Goal: Task Accomplishment & Management: Use online tool/utility

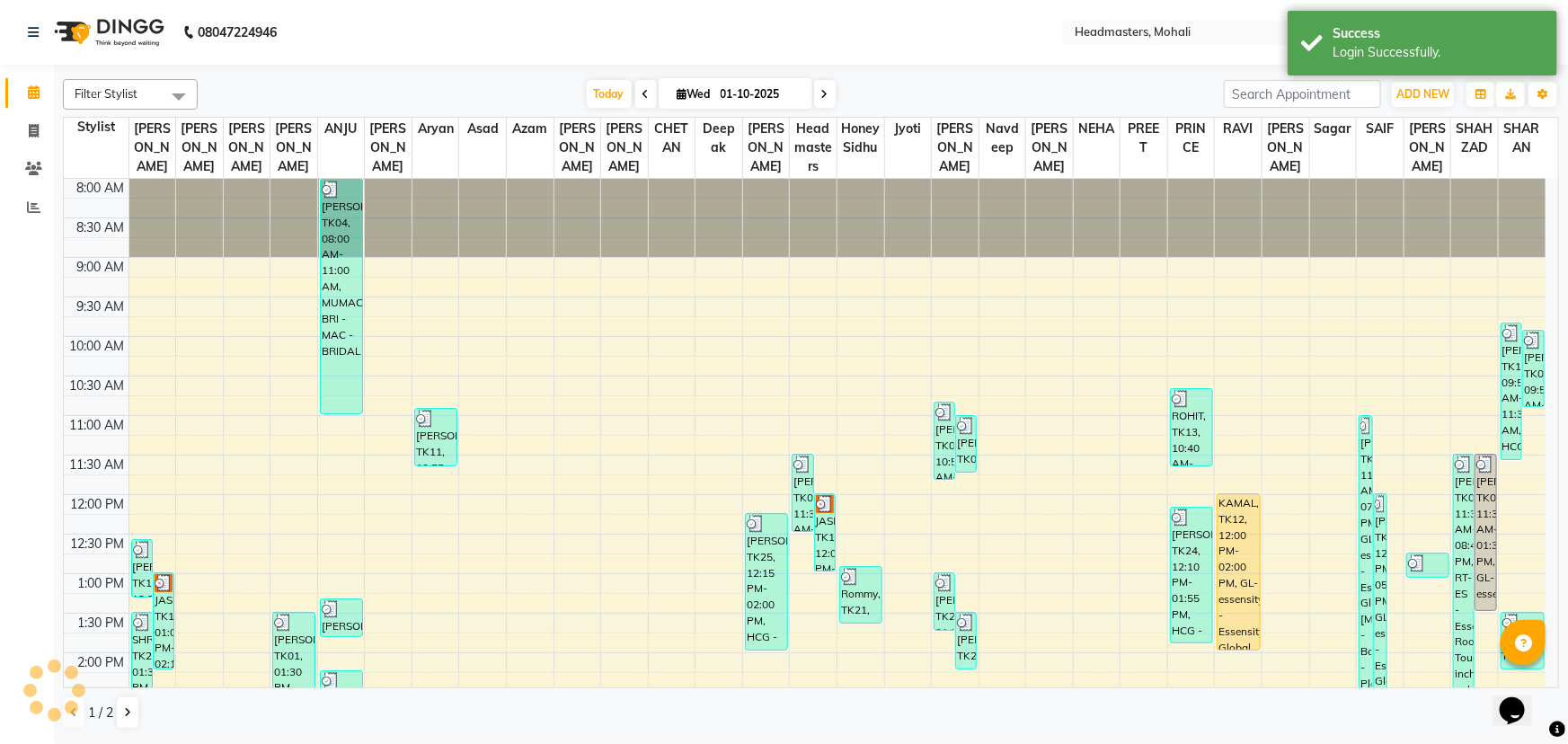
select select "en"
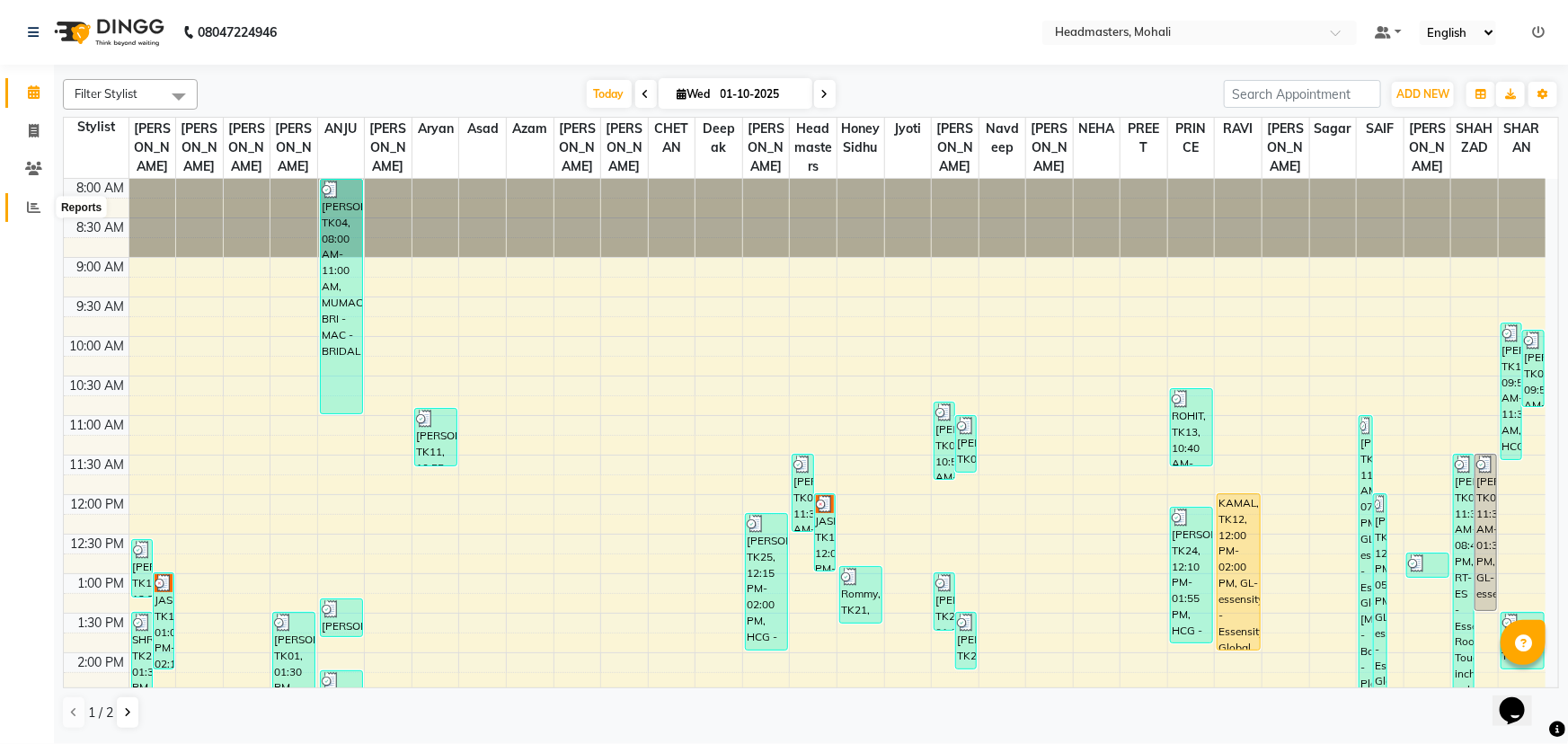
click at [30, 206] on icon at bounding box center [33, 207] width 14 height 14
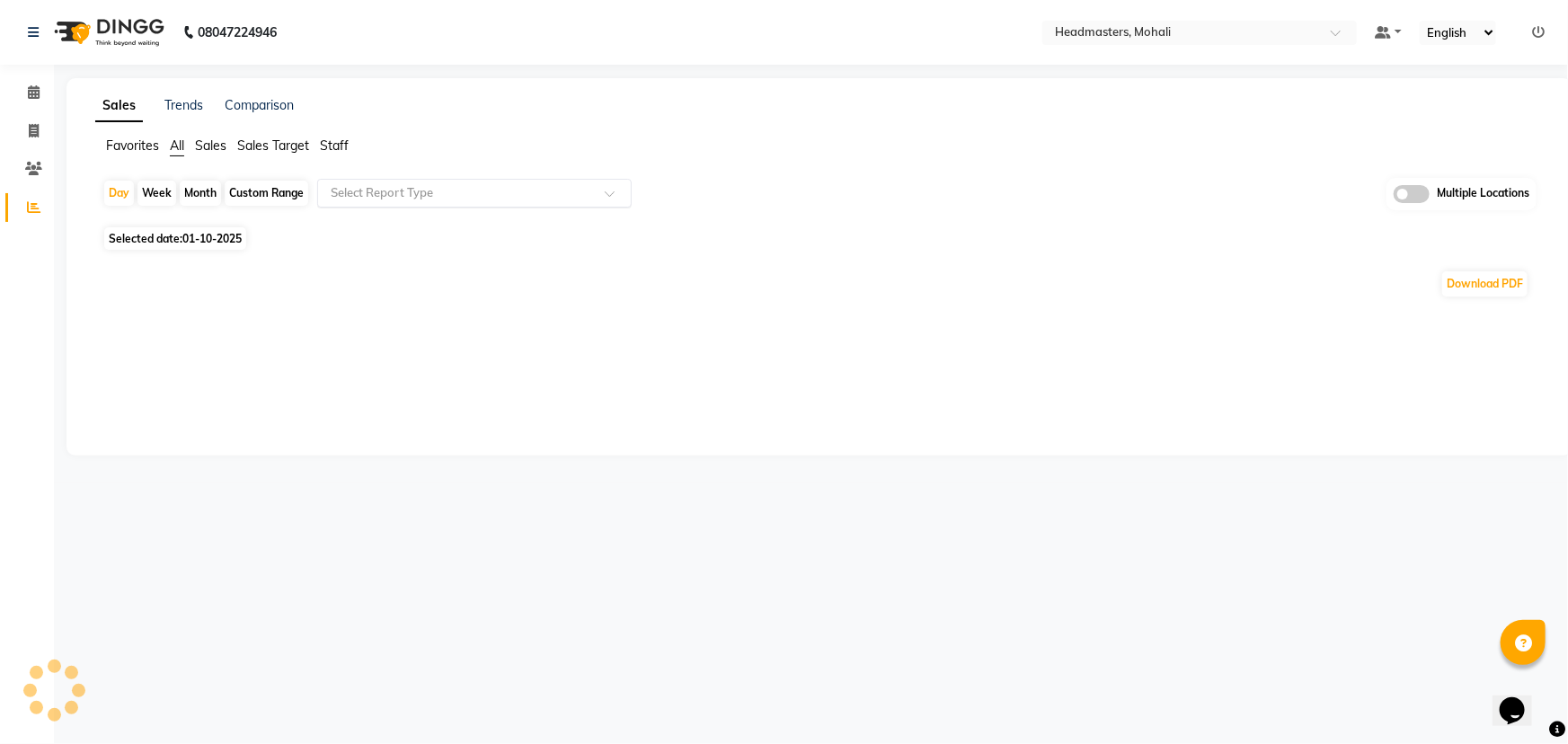
click at [379, 204] on div "Select Report Type" at bounding box center [474, 192] width 314 height 28
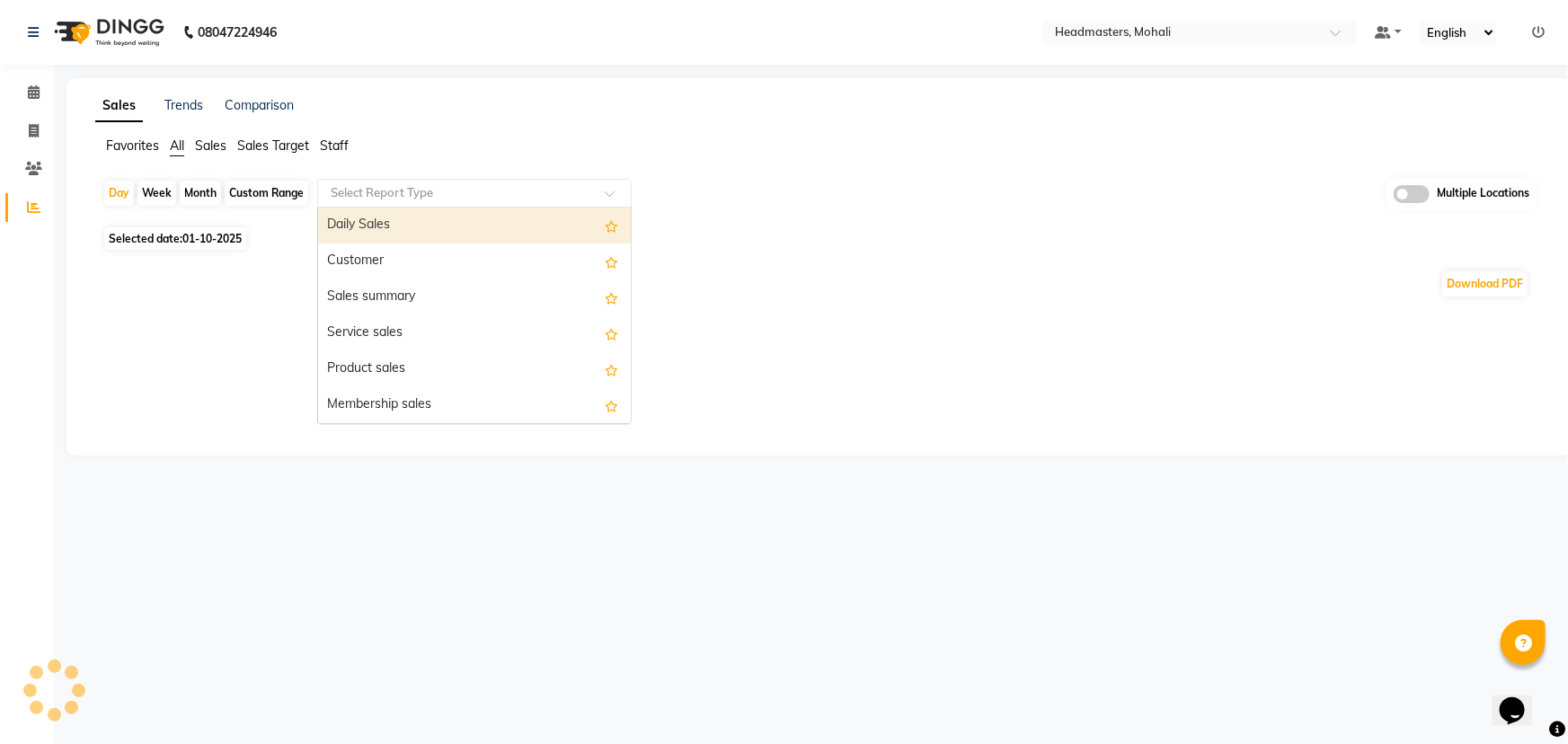
click at [408, 197] on input "text" at bounding box center [456, 193] width 259 height 18
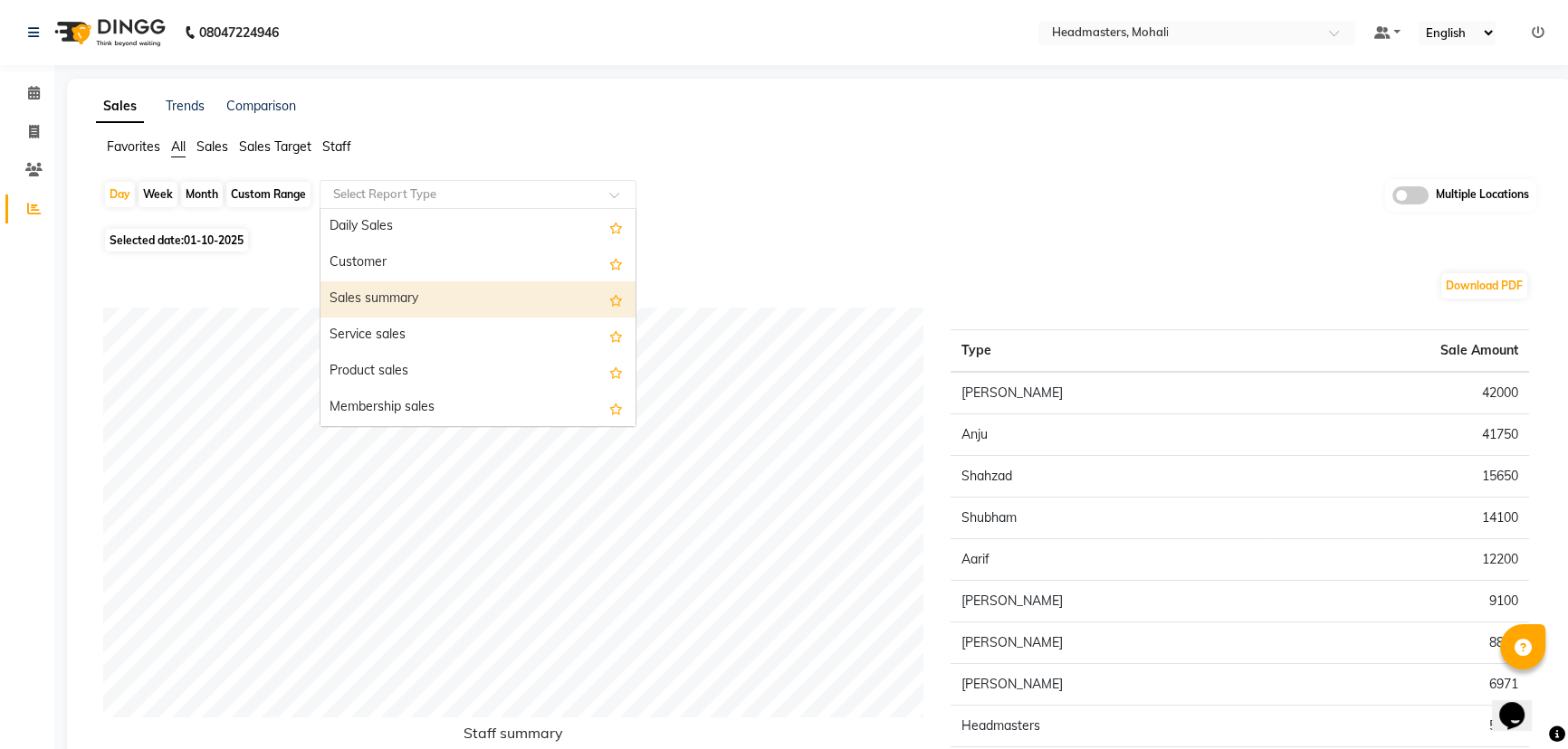
click at [404, 309] on div "Sales summary" at bounding box center [477, 299] width 315 height 36
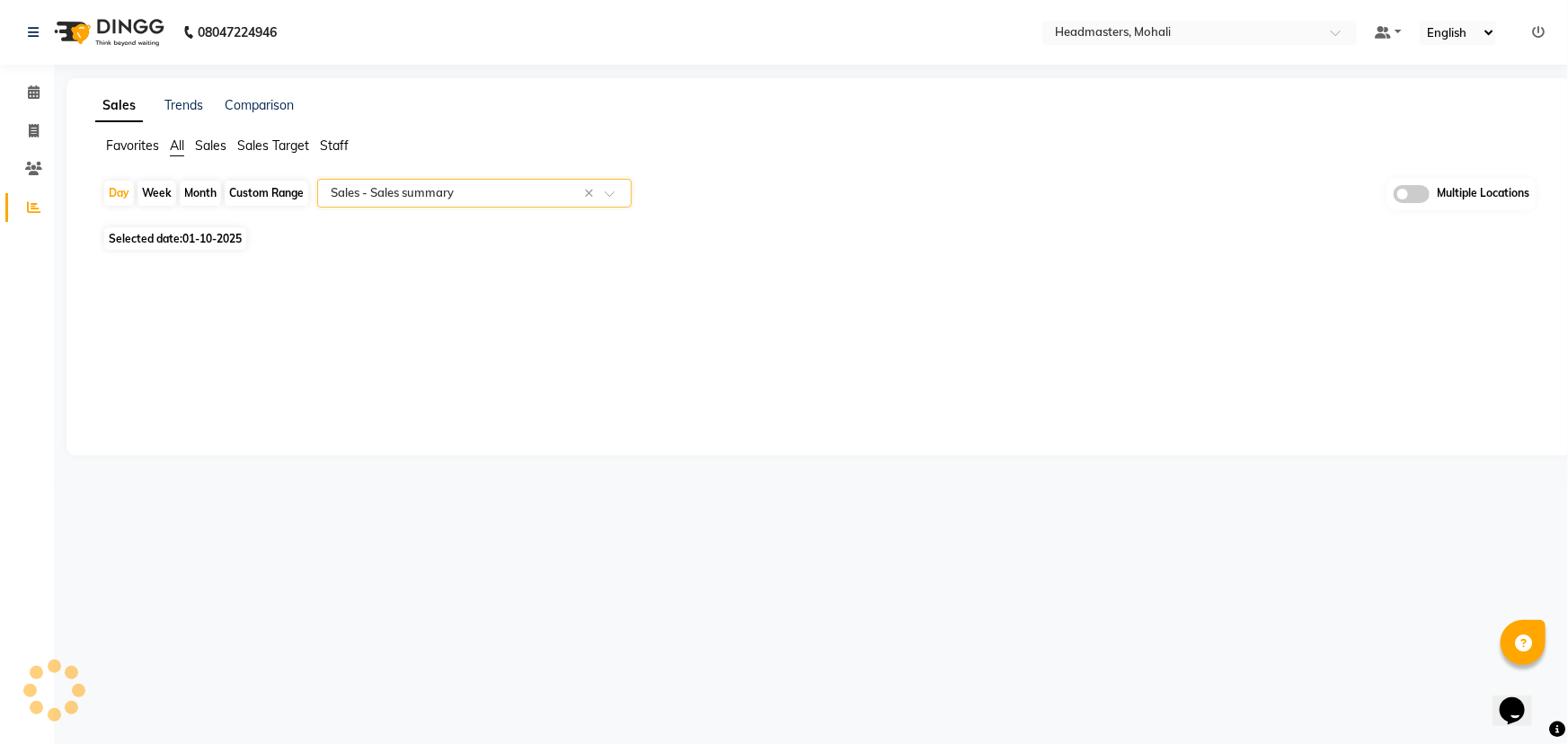
select select "full_report"
select select "csv"
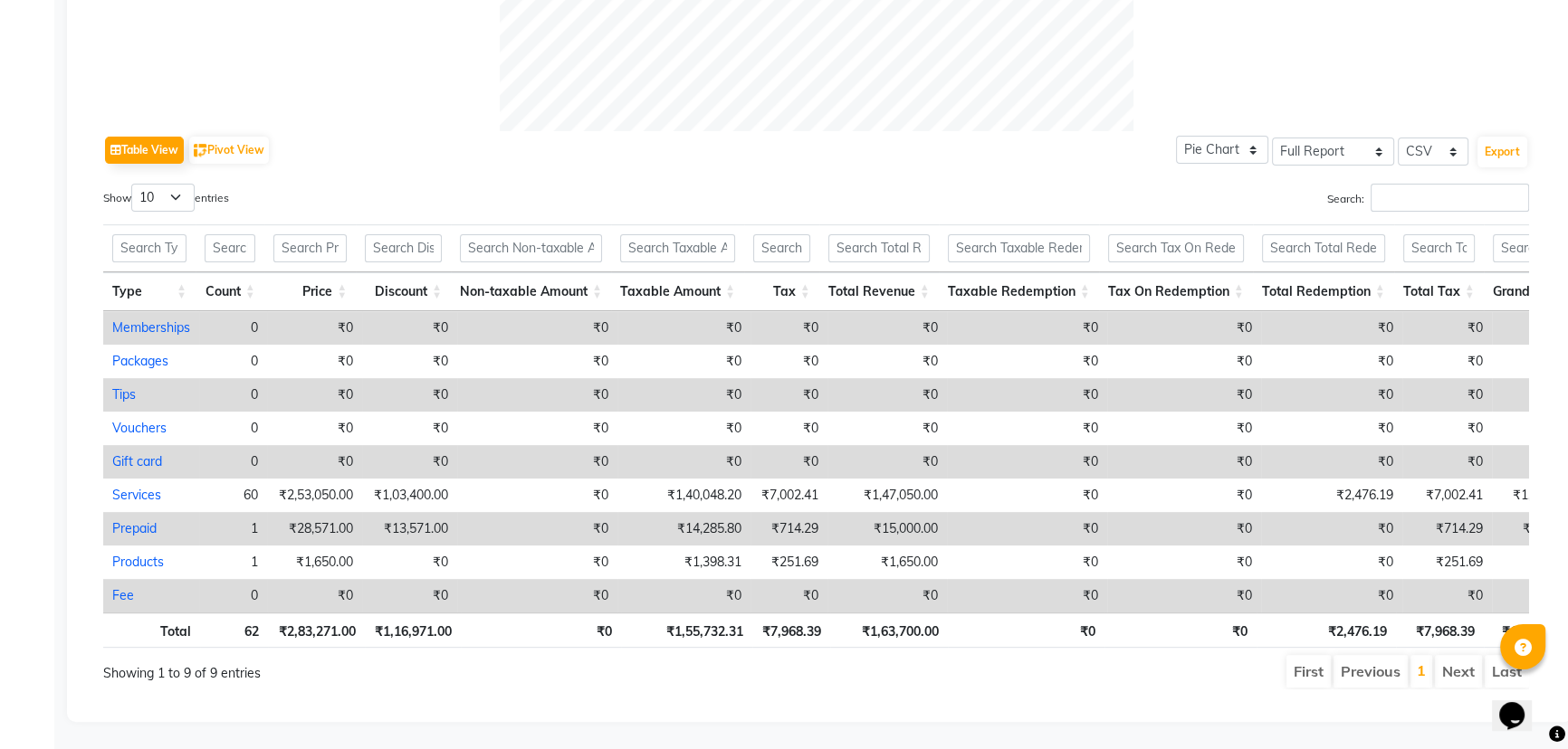
scroll to position [77, 0]
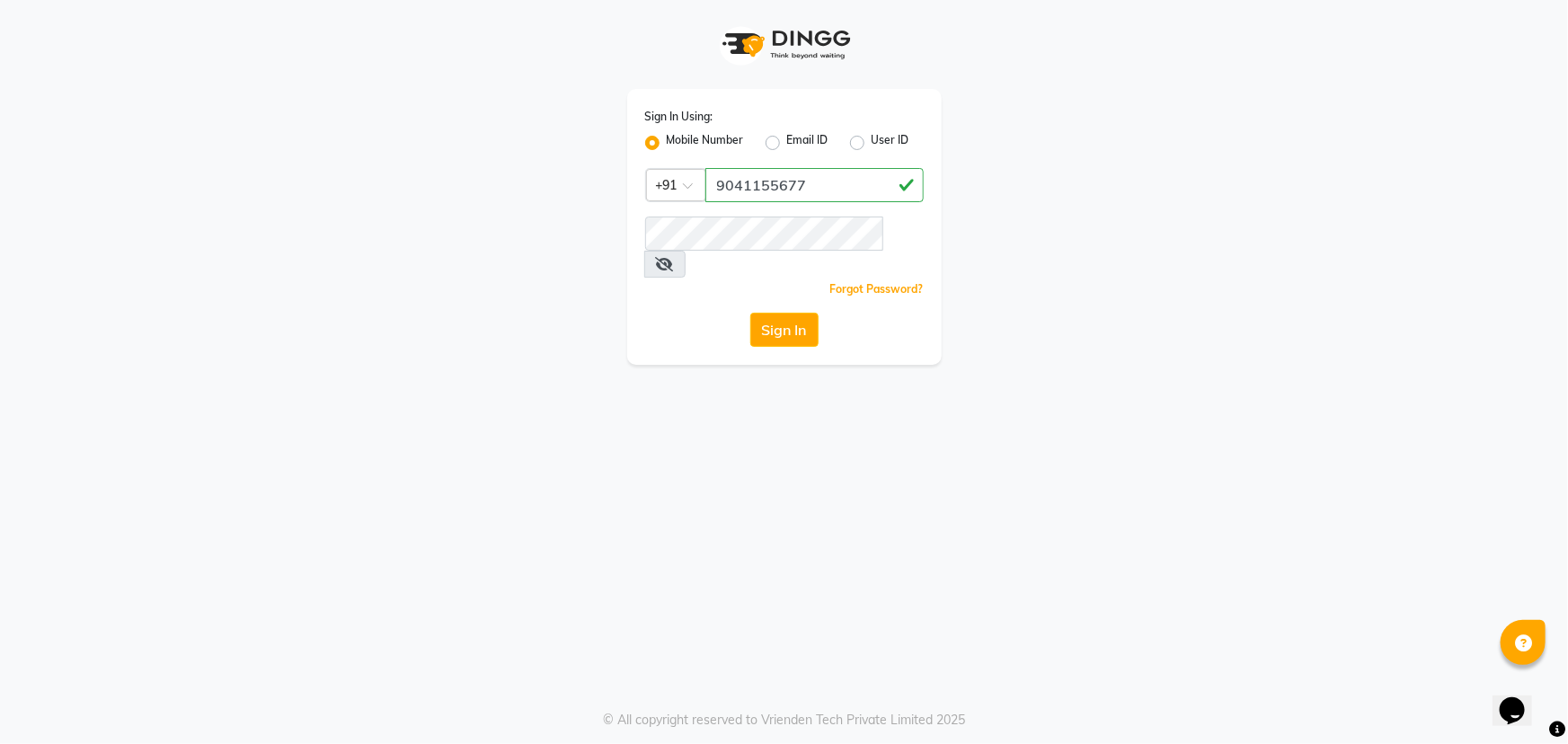
type input "9041155677"
click at [811, 313] on button "Sign In" at bounding box center [784, 329] width 69 height 34
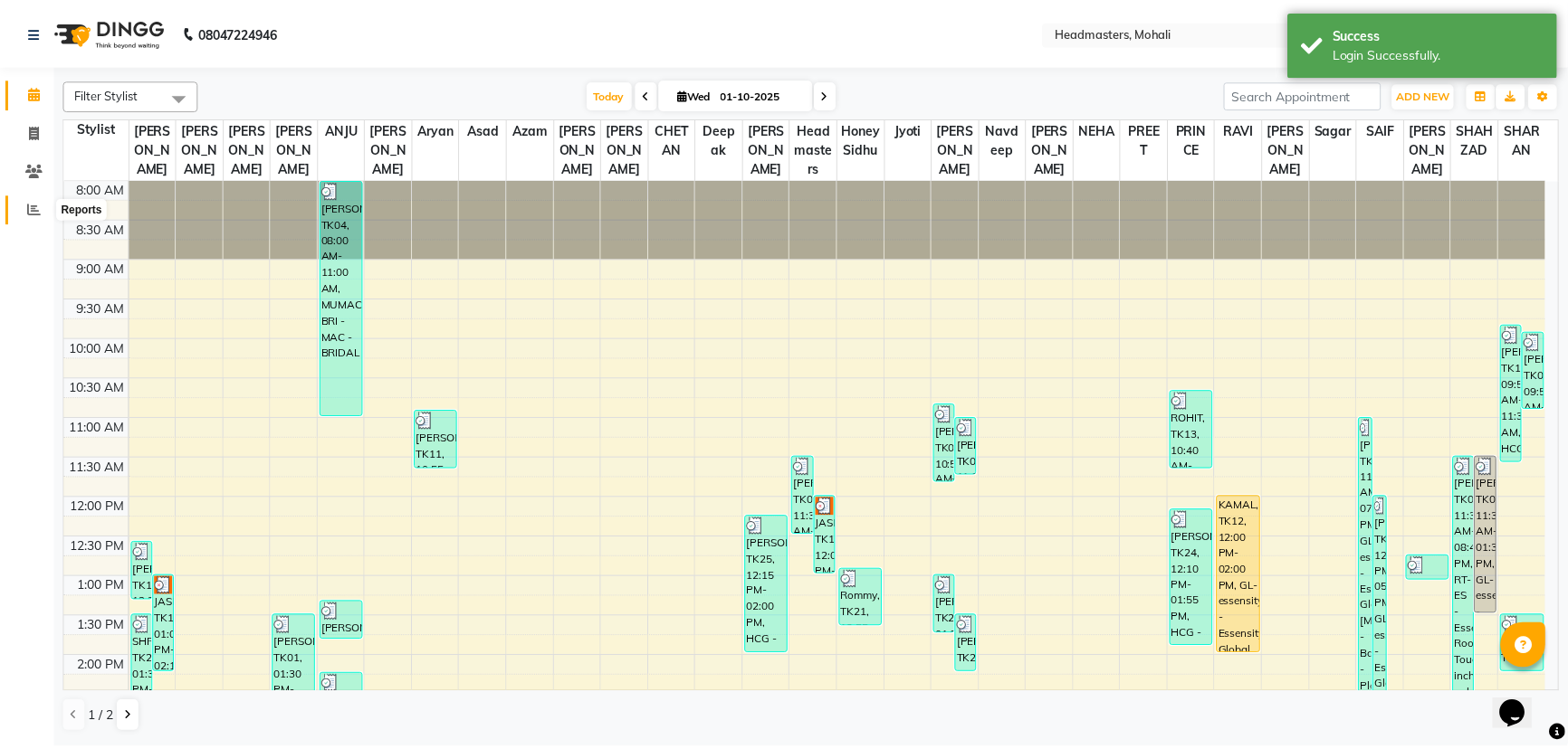
scroll to position [581, 0]
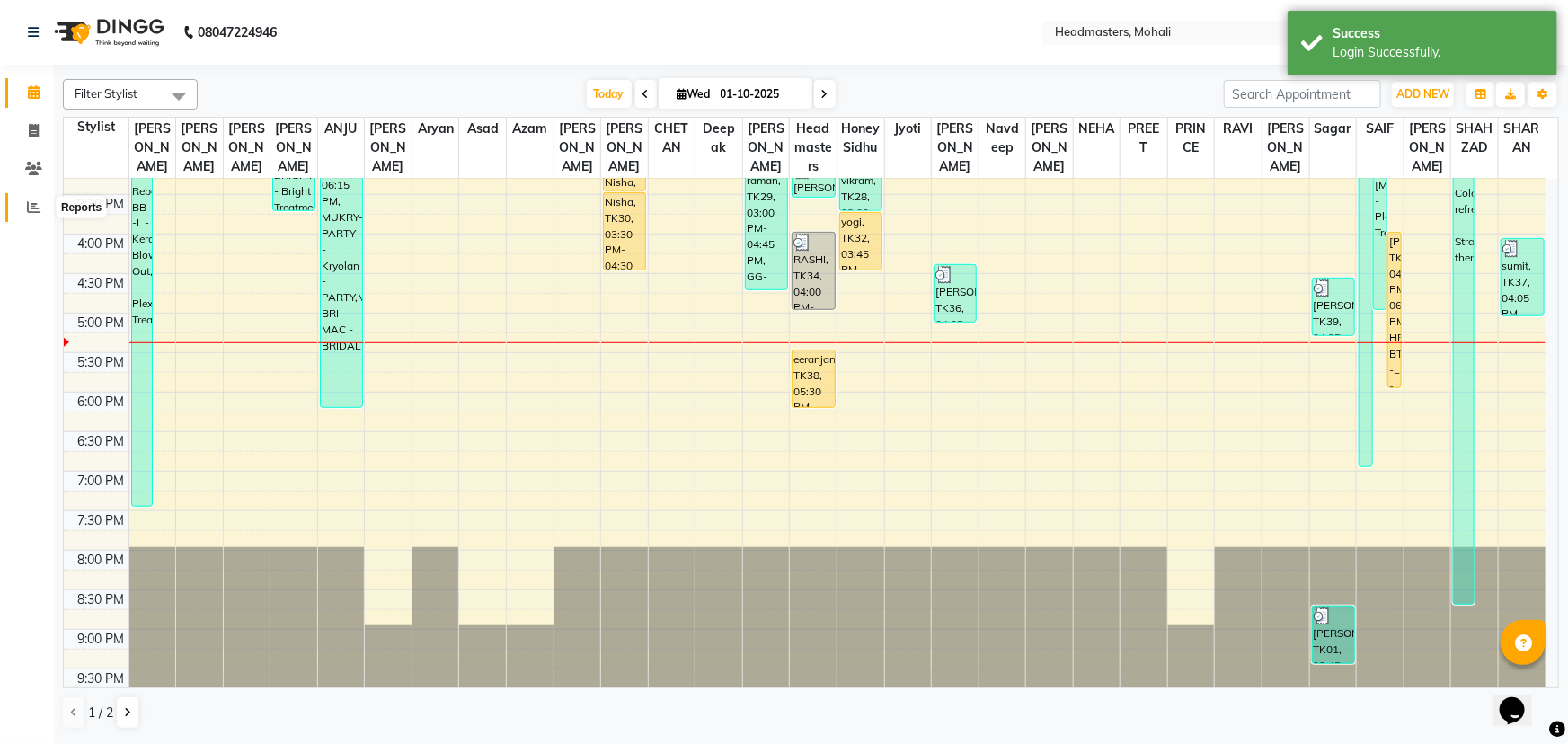
click at [32, 207] on icon at bounding box center [33, 207] width 14 height 14
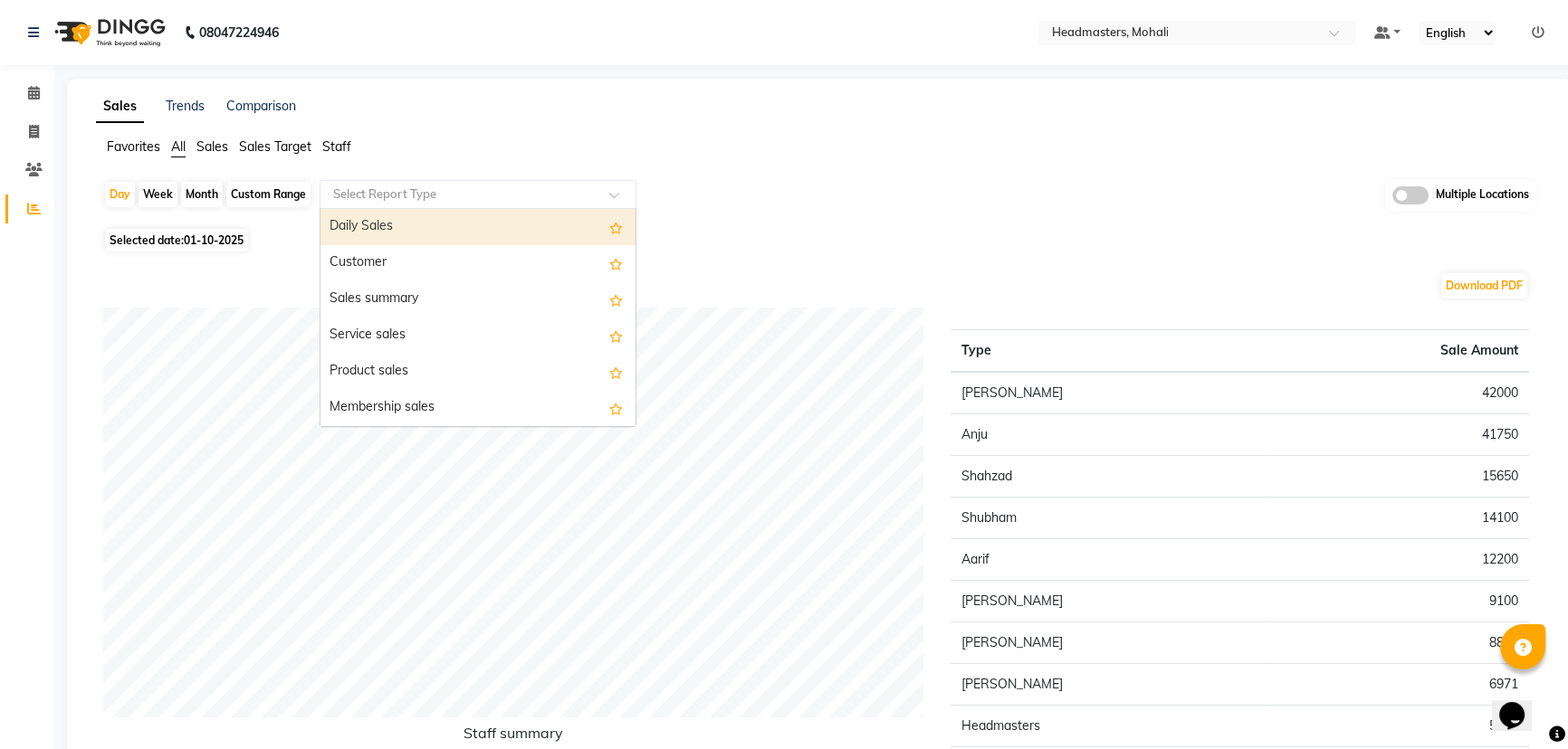
click at [397, 185] on input "text" at bounding box center [460, 195] width 261 height 18
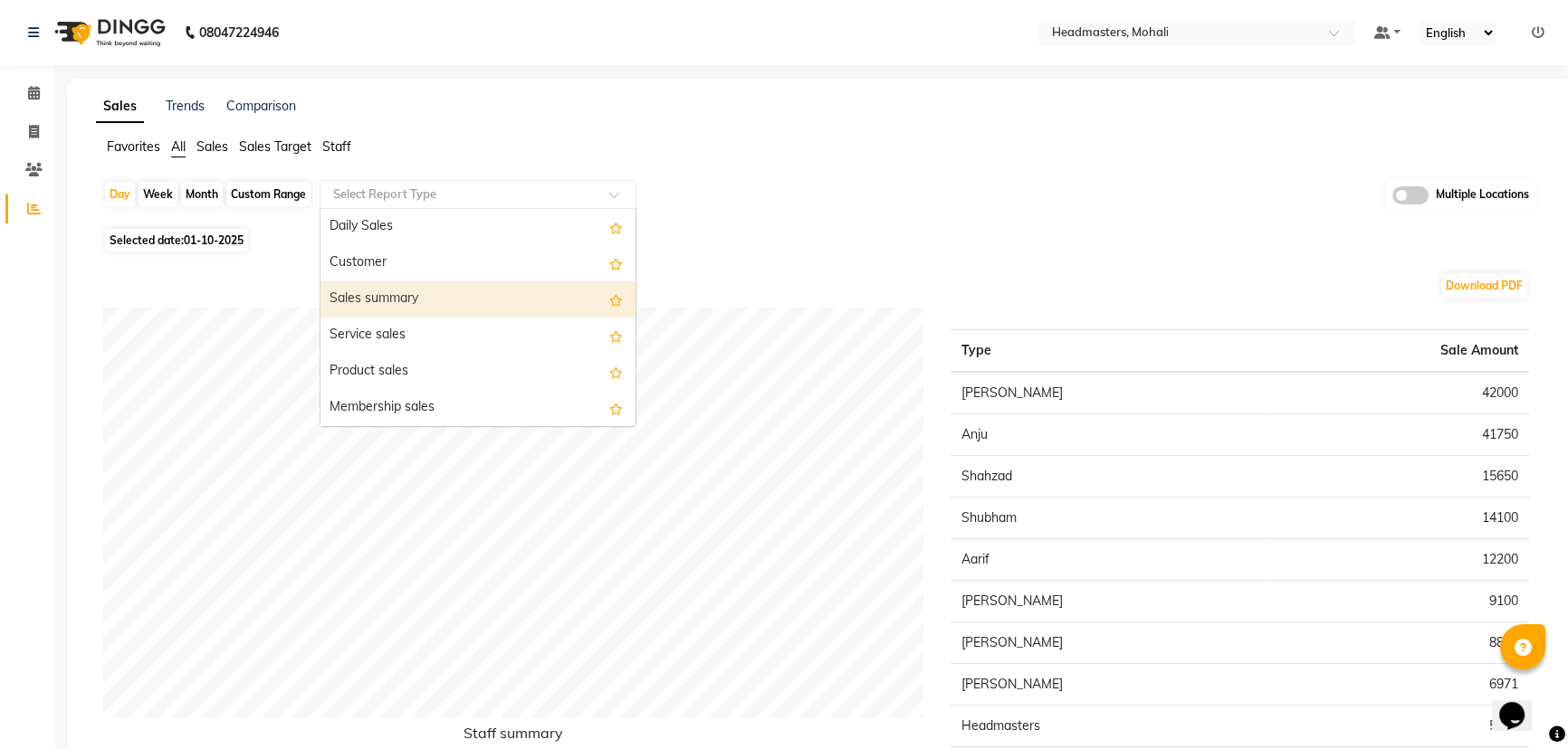
click at [390, 300] on div "Sales summary" at bounding box center [477, 299] width 315 height 36
select select "full_report"
select select "csv"
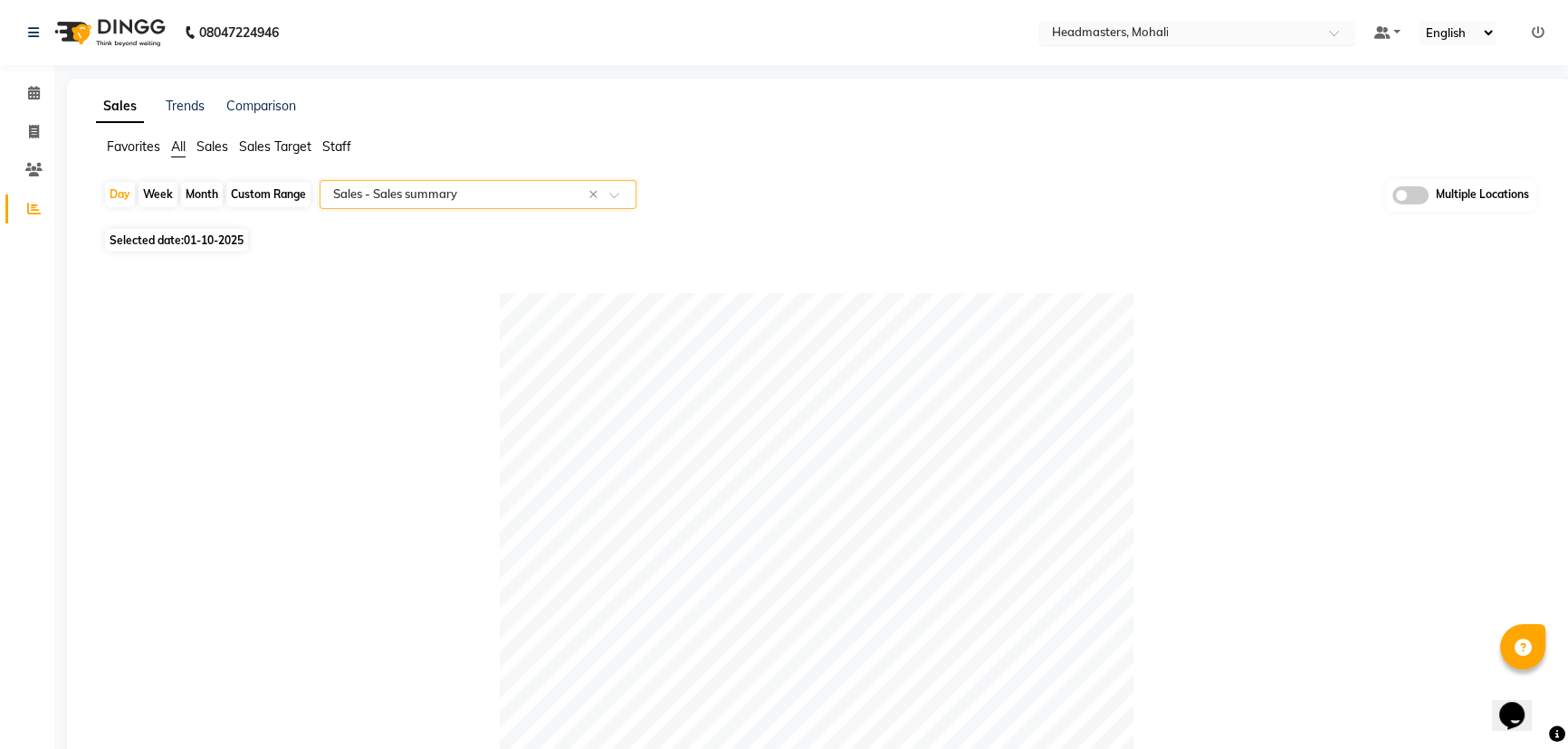
click at [1159, 25] on input "text" at bounding box center [1179, 34] width 263 height 18
click at [1159, 26] on input "text" at bounding box center [1179, 34] width 263 height 18
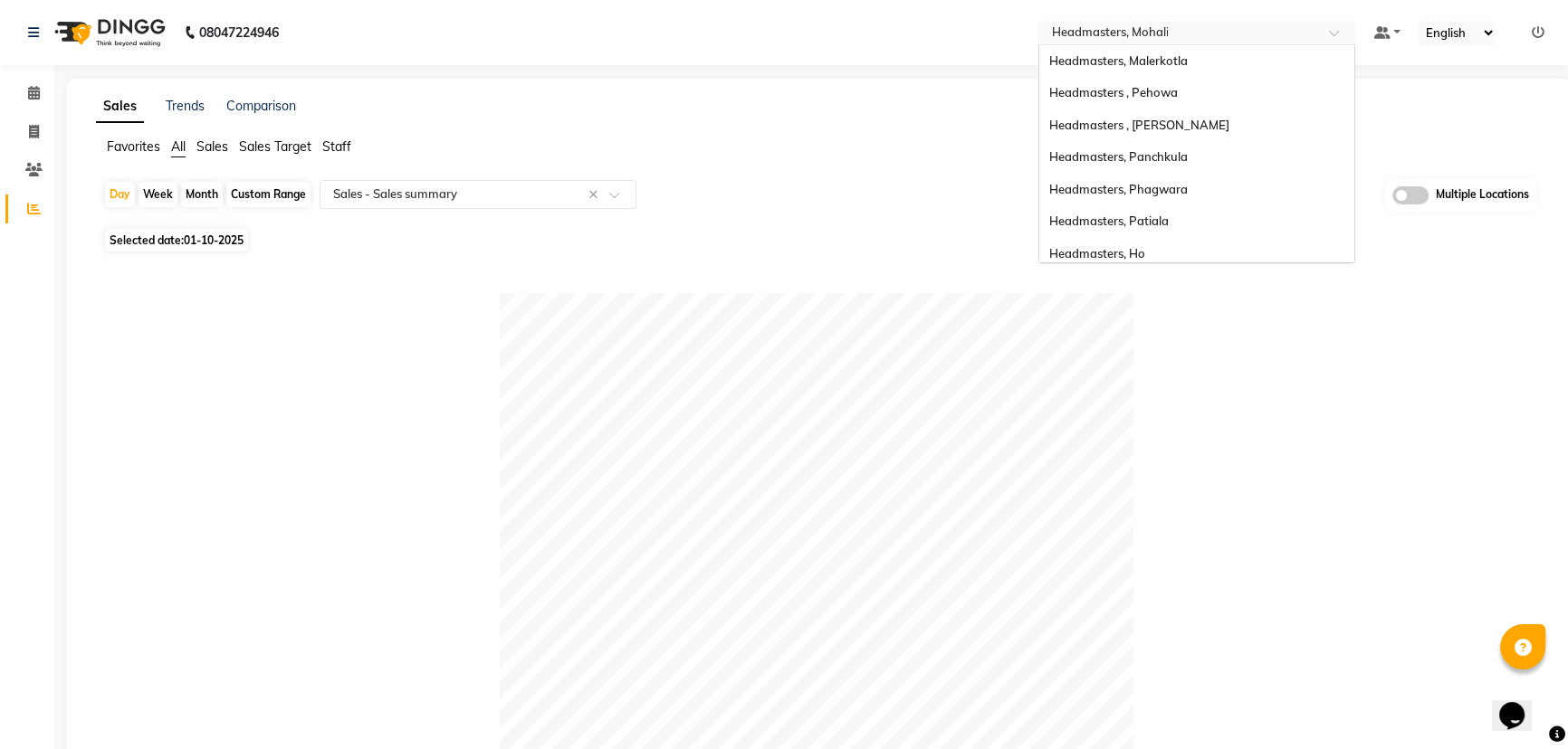
scroll to position [256, 0]
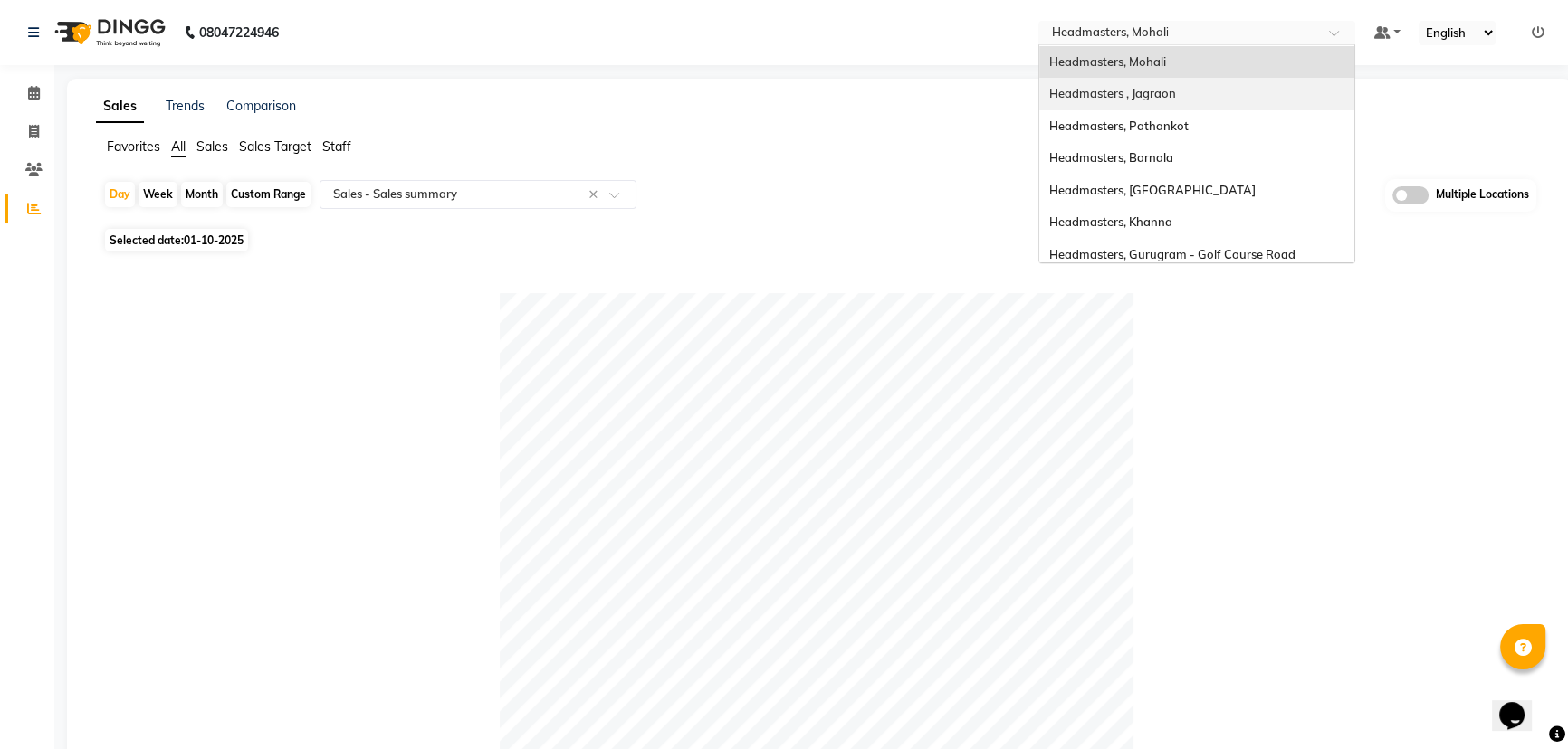
click at [1164, 101] on div "Headmasters , Jagraon" at bounding box center [1196, 93] width 315 height 32
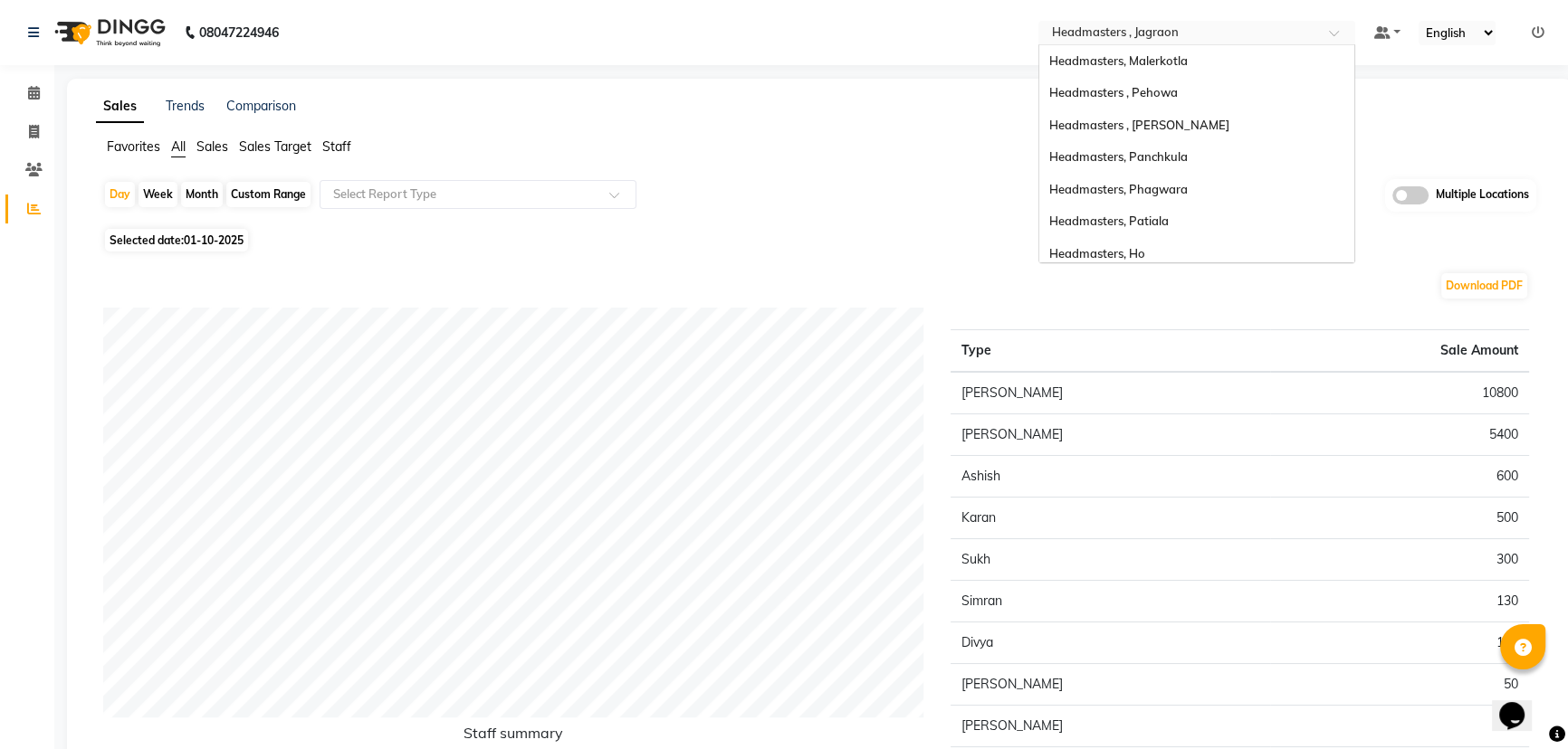
click at [1198, 38] on input "text" at bounding box center [1179, 34] width 263 height 18
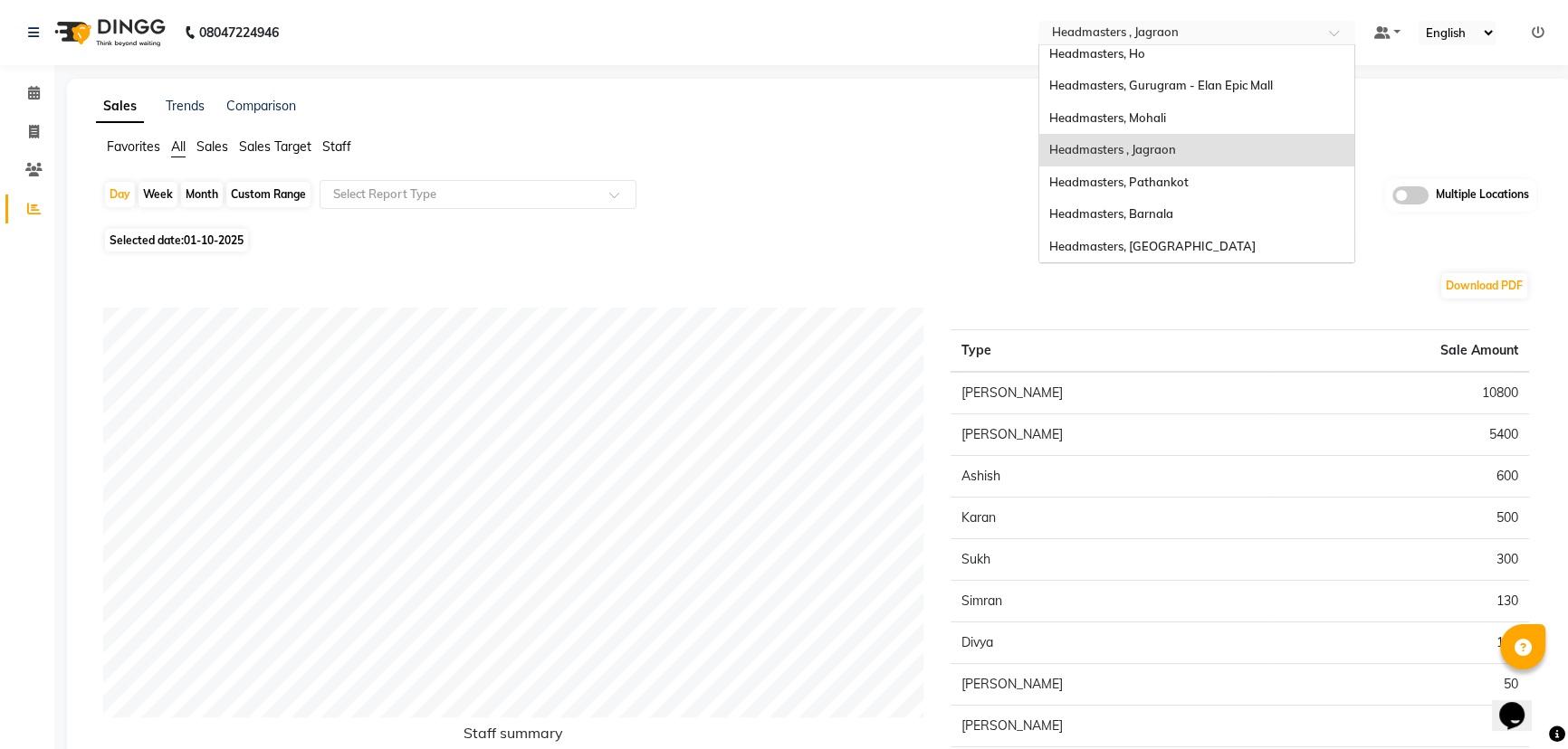
scroll to position [179, 0]
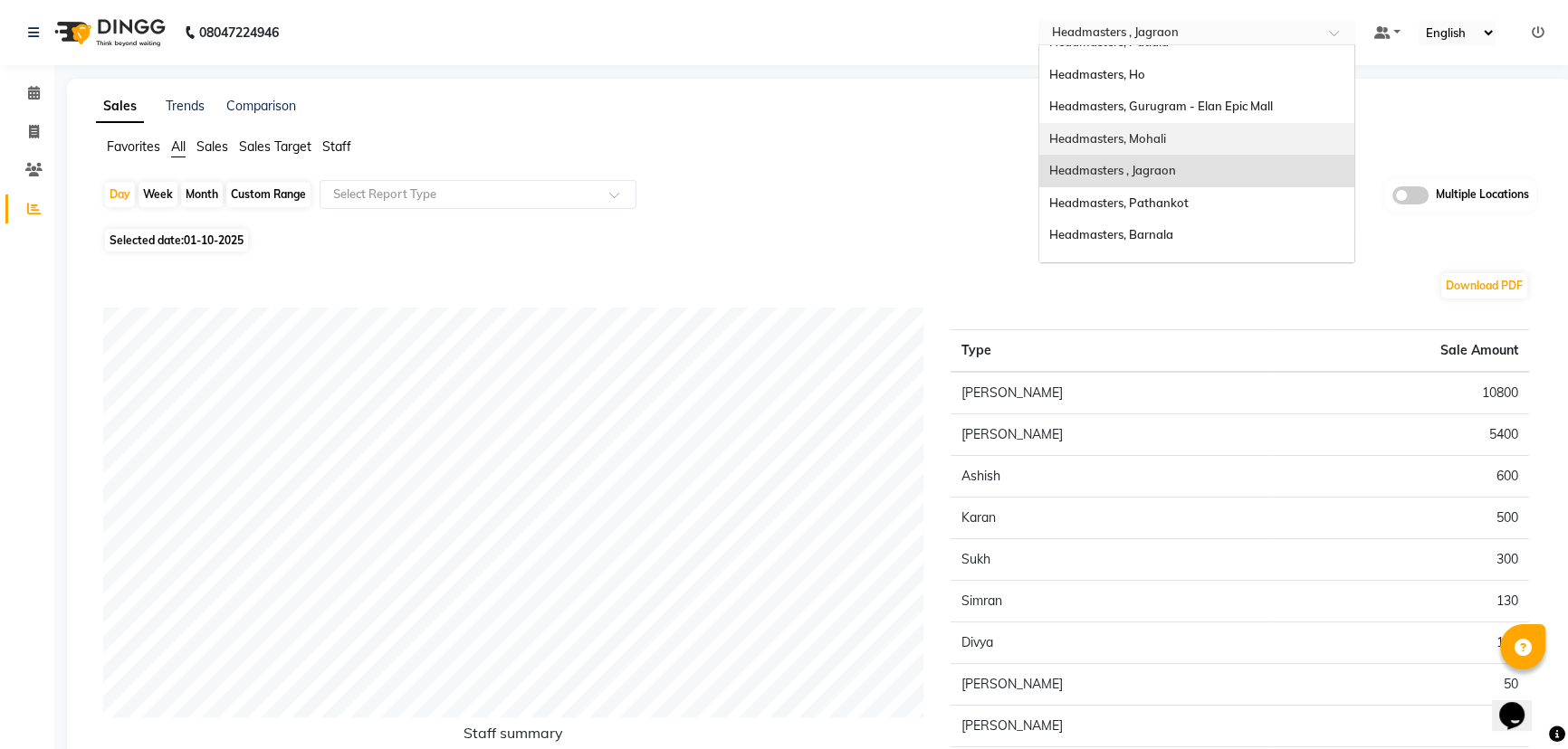
click at [1240, 137] on div "Headmasters, Mohali" at bounding box center [1196, 138] width 315 height 32
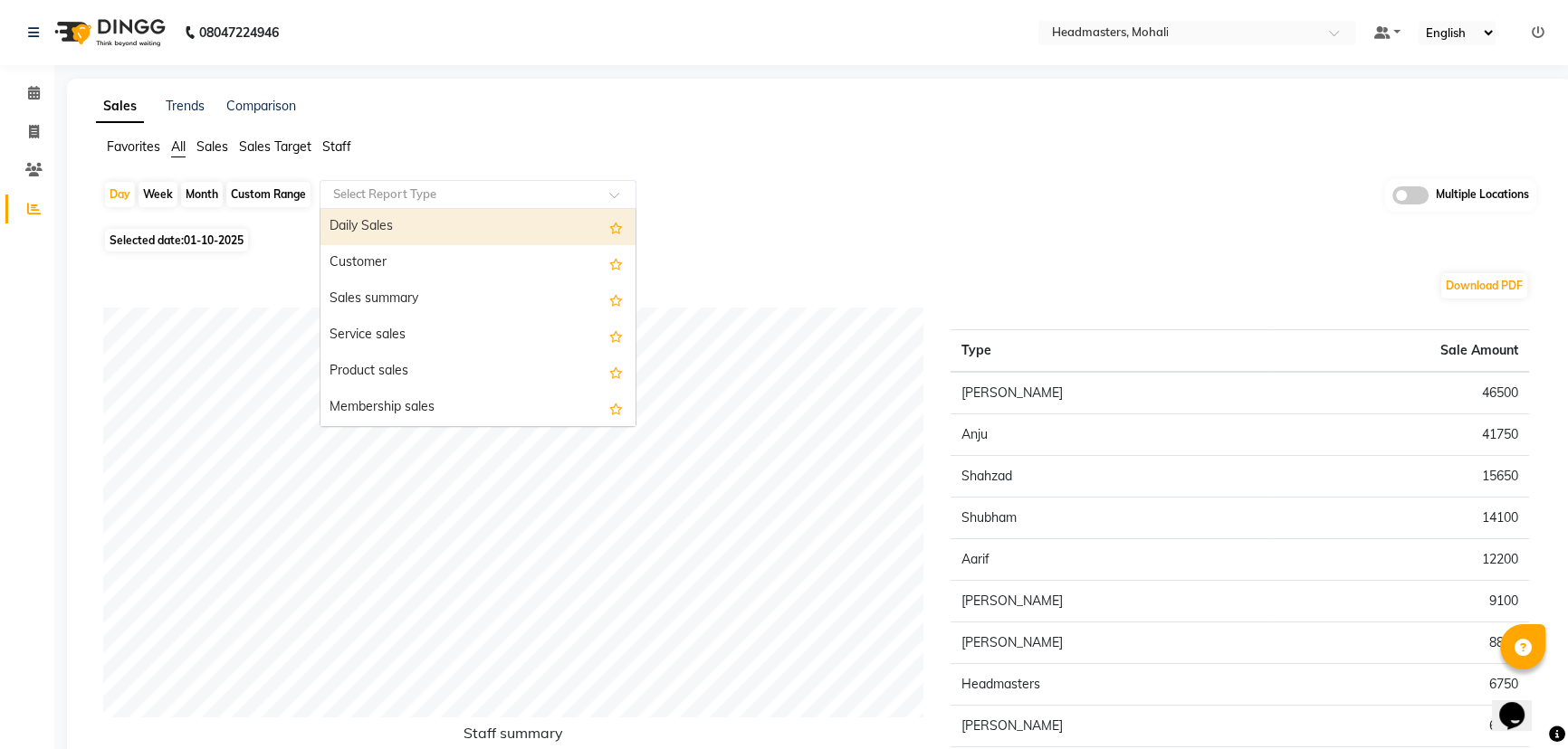
click at [412, 192] on input "text" at bounding box center [460, 195] width 261 height 18
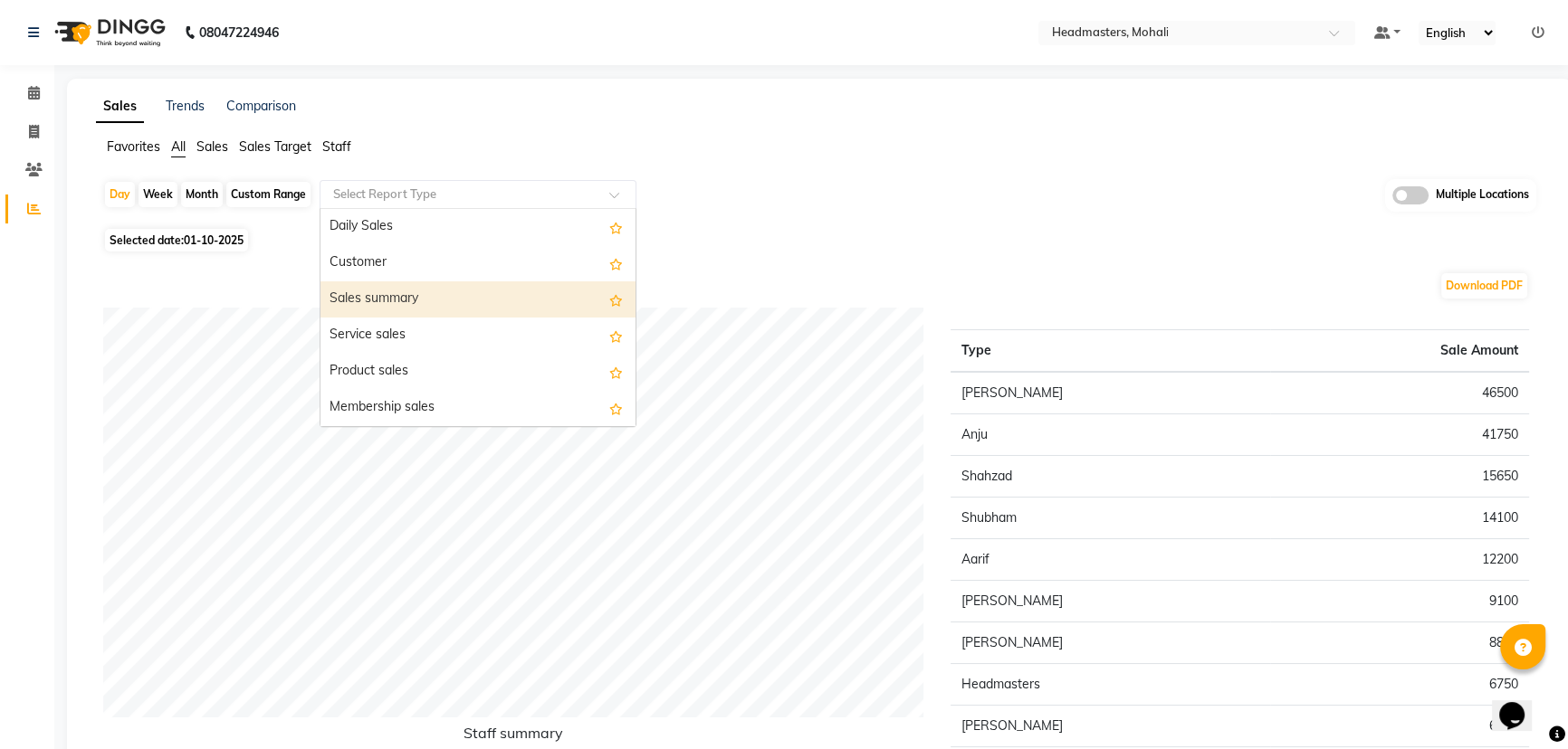
click at [413, 288] on div "Sales summary" at bounding box center [477, 299] width 315 height 36
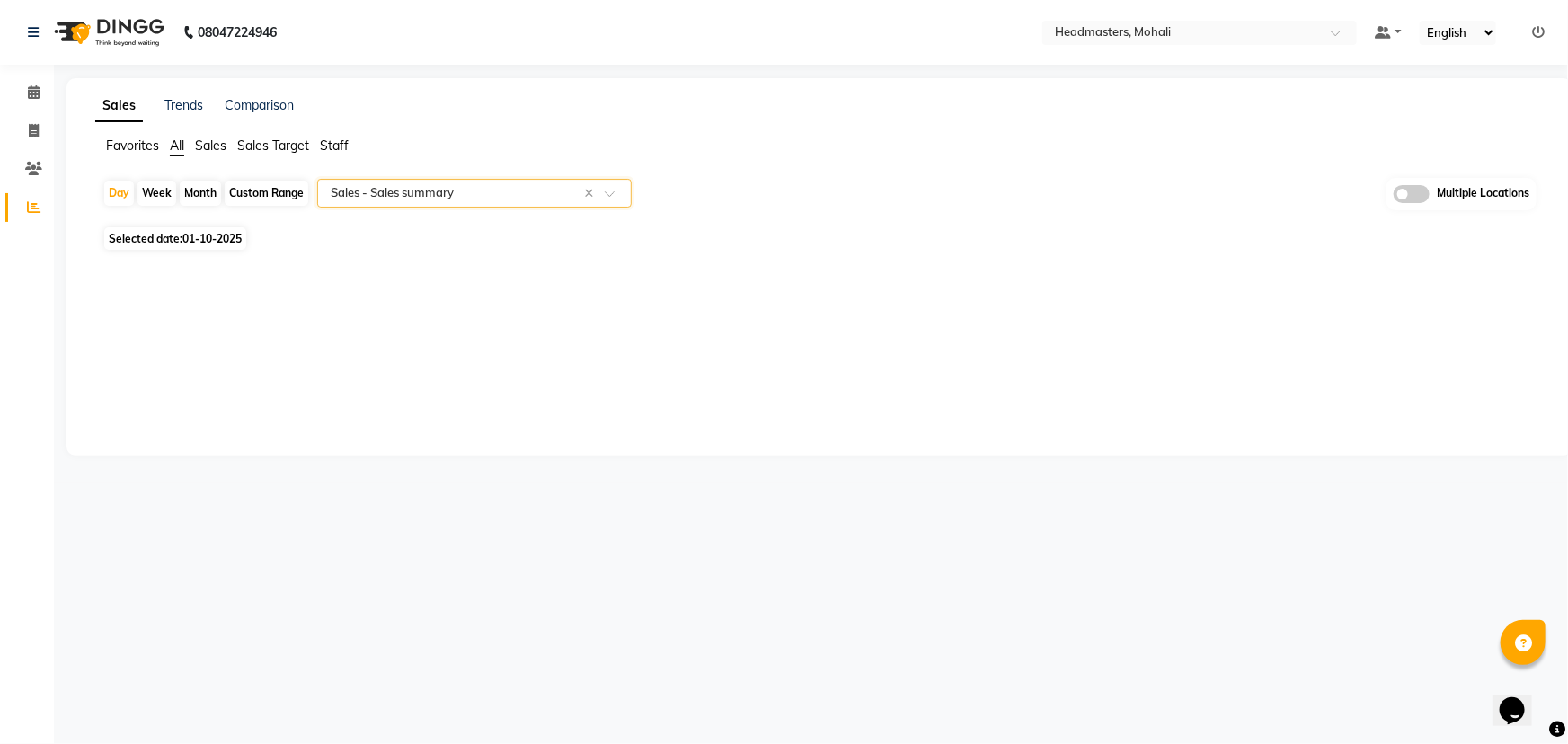
select select "full_report"
select select "csv"
